Goal: Information Seeking & Learning: Check status

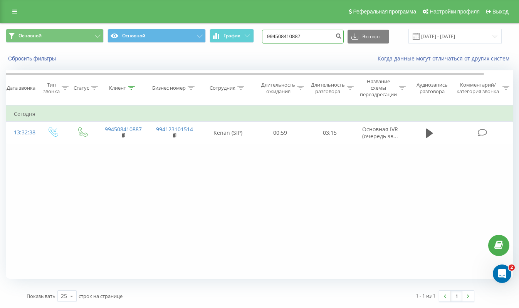
click at [325, 39] on input "994508410887" at bounding box center [303, 37] width 82 height 14
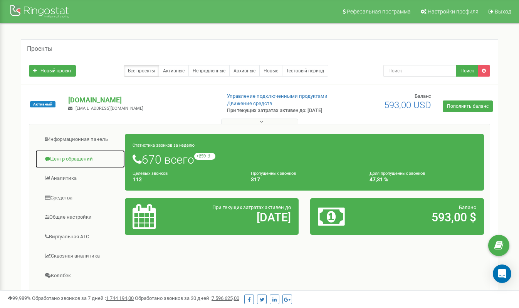
click at [74, 168] on link "Центр обращений" at bounding box center [80, 159] width 90 height 19
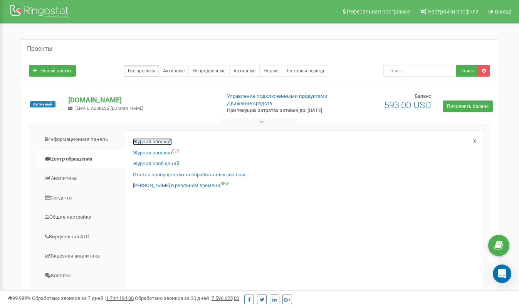
click at [147, 146] on link "Журнал звонков" at bounding box center [152, 141] width 39 height 7
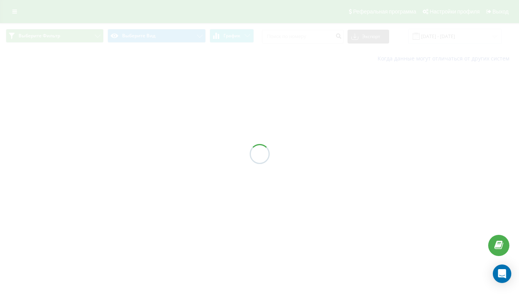
click at [302, 36] on div at bounding box center [259, 154] width 519 height 308
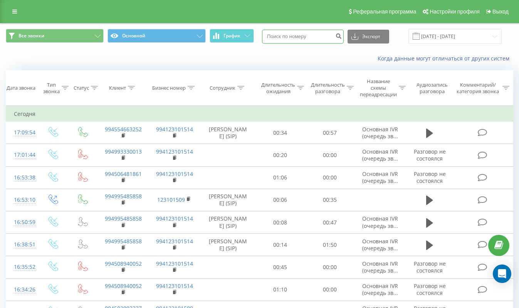
click at [302, 37] on input at bounding box center [303, 37] width 82 height 14
paste input "994993199961"
type input "994993199961"
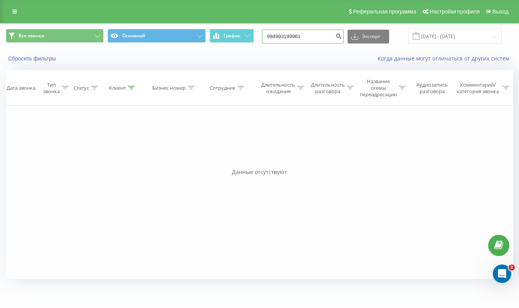
click at [332, 35] on input "994993199961" at bounding box center [303, 37] width 82 height 14
click at [487, 33] on input "[DATE] - [DATE]" at bounding box center [454, 36] width 93 height 15
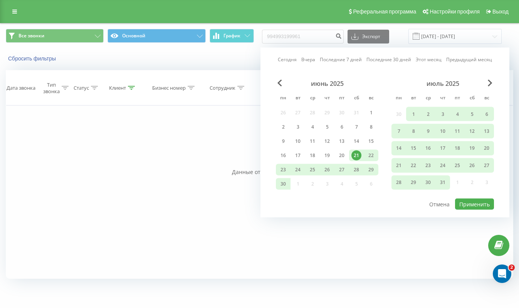
click at [512, 37] on div "Все звонки Основной График 994993199961 Экспорт .csv .xls .xlsx 21.06.2025 - 21…" at bounding box center [259, 36] width 507 height 15
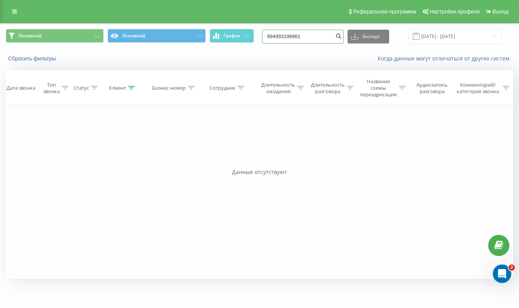
click at [334, 39] on input "994993199961" at bounding box center [303, 37] width 82 height 14
